Goal: Transaction & Acquisition: Purchase product/service

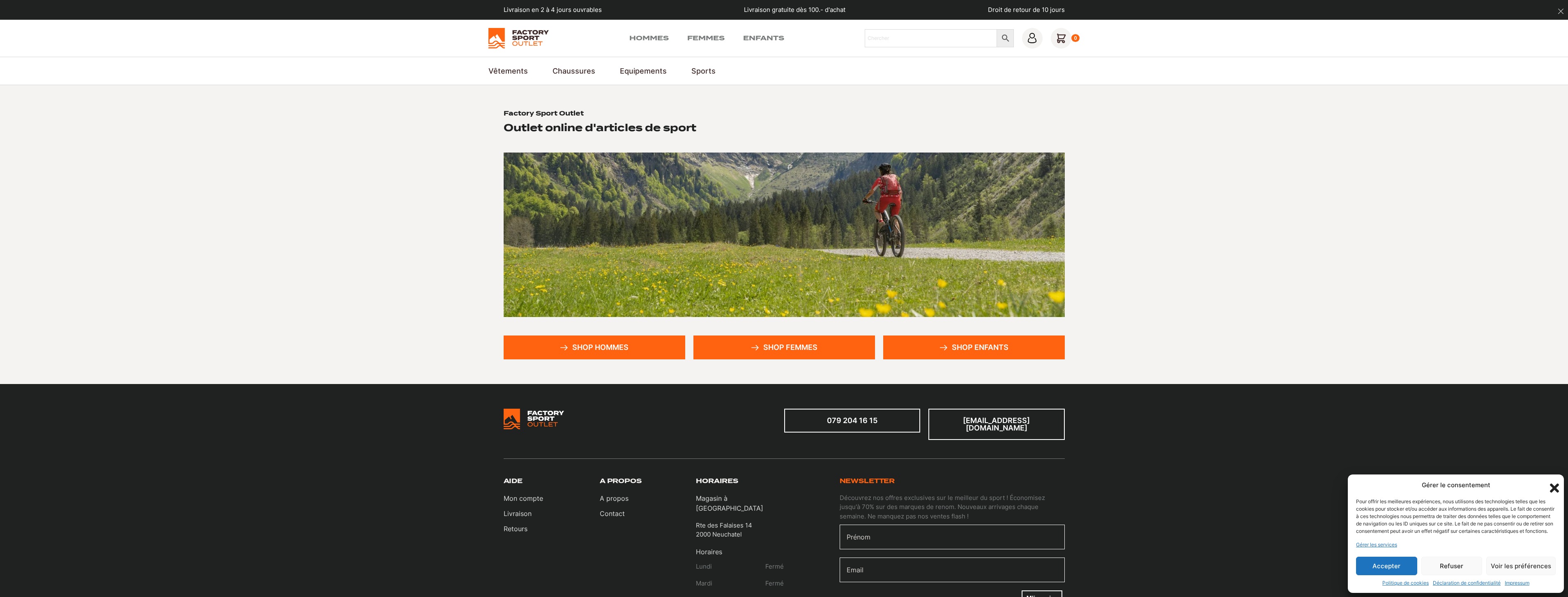
click at [1398, 568] on button "Accepter" at bounding box center [1387, 566] width 61 height 18
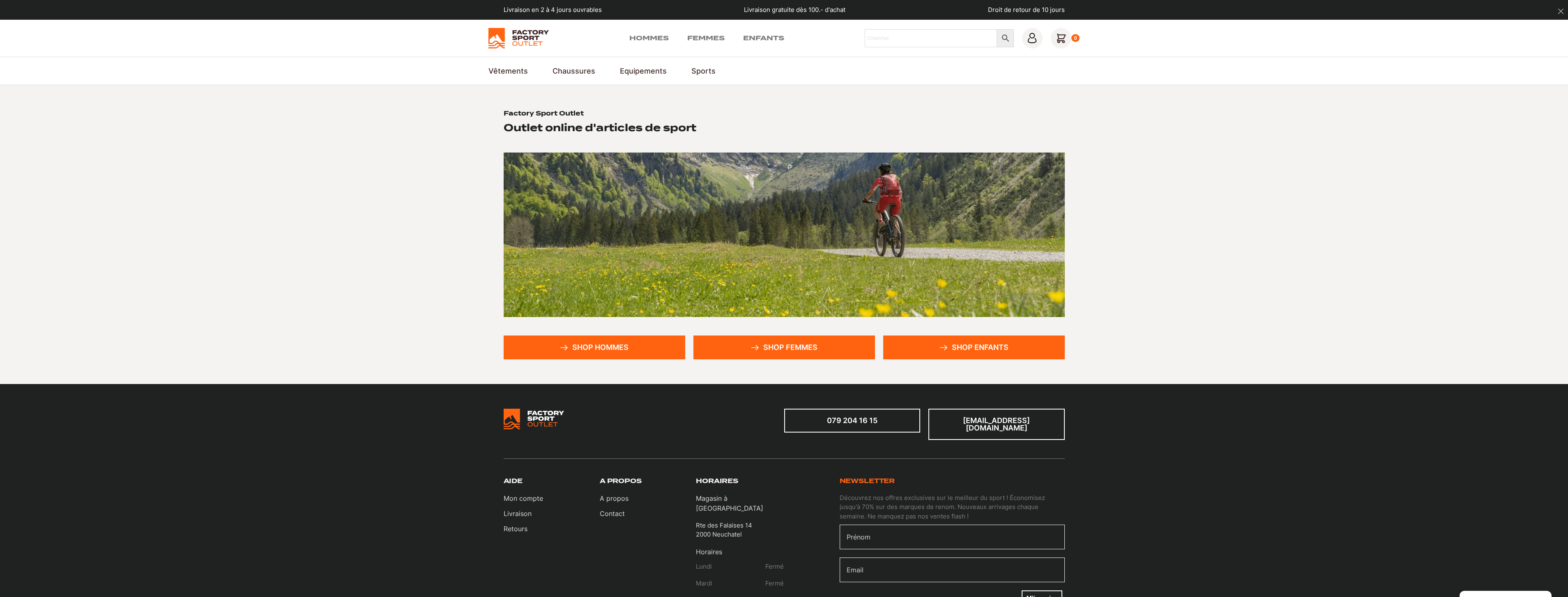
click at [779, 348] on link "Shop femmes" at bounding box center [784, 347] width 181 height 24
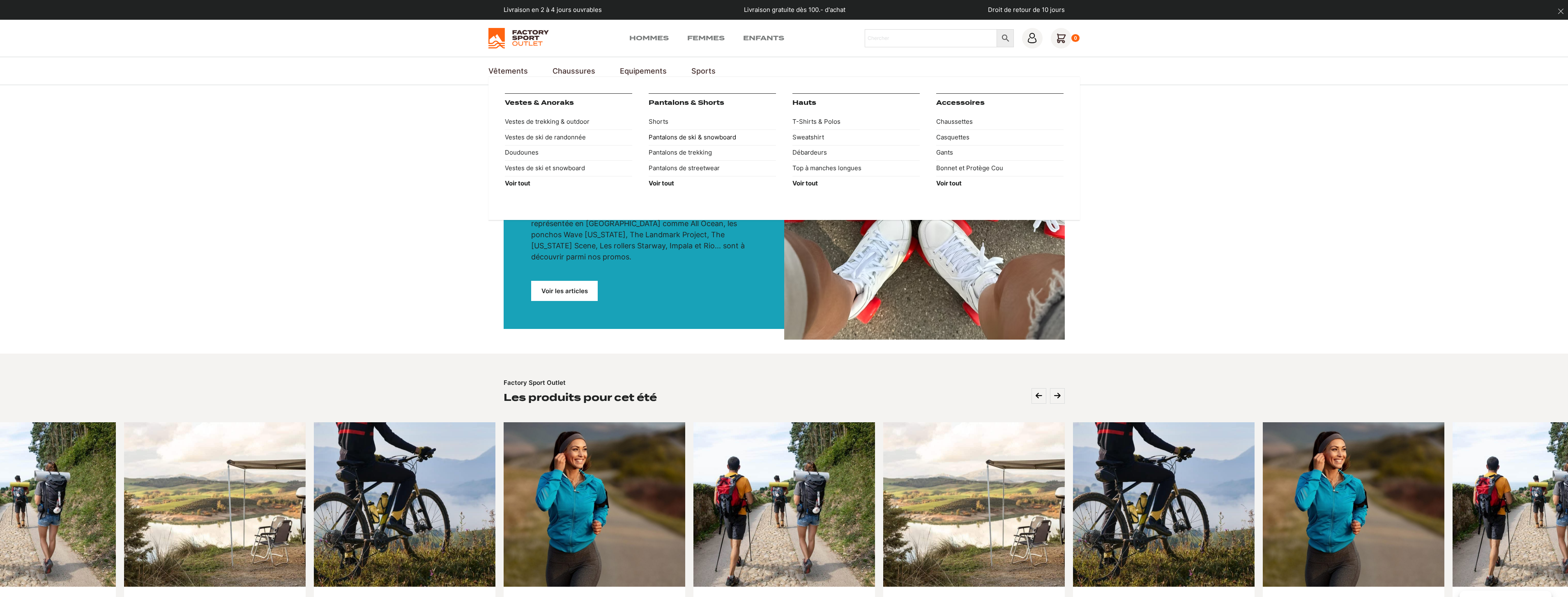
click at [670, 135] on link "Pantalons de ski & snowboard" at bounding box center [712, 138] width 127 height 16
